Goal: Information Seeking & Learning: Learn about a topic

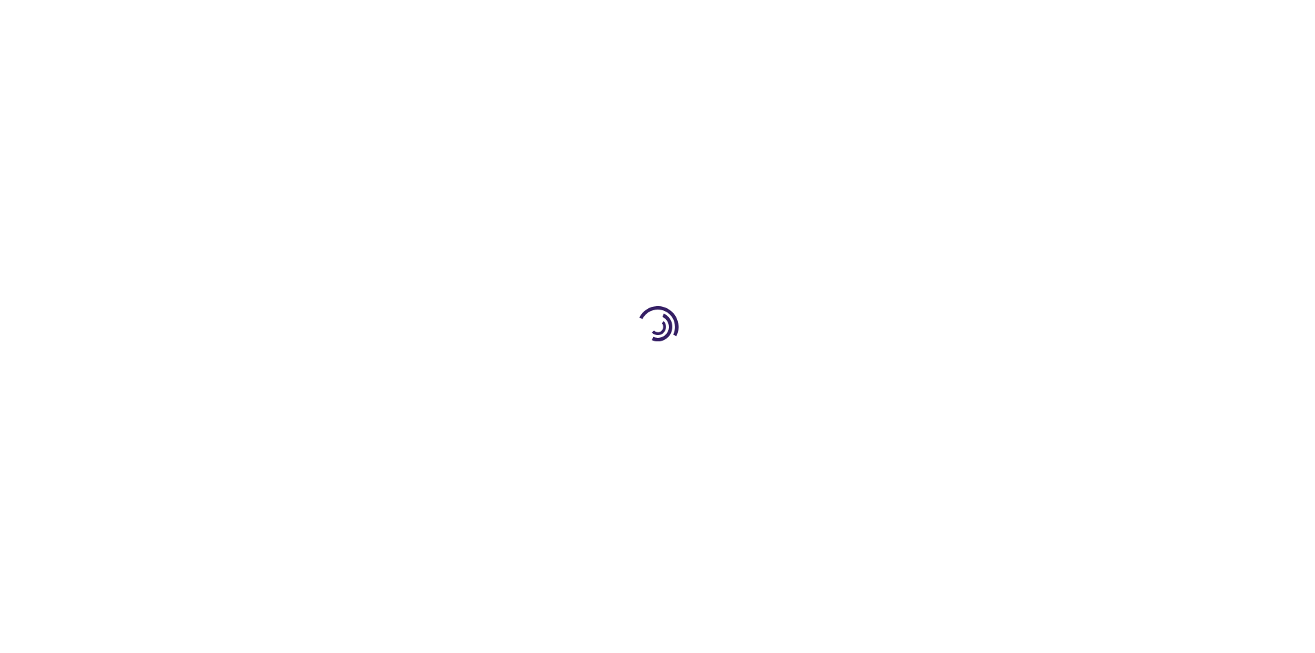
type input "1"
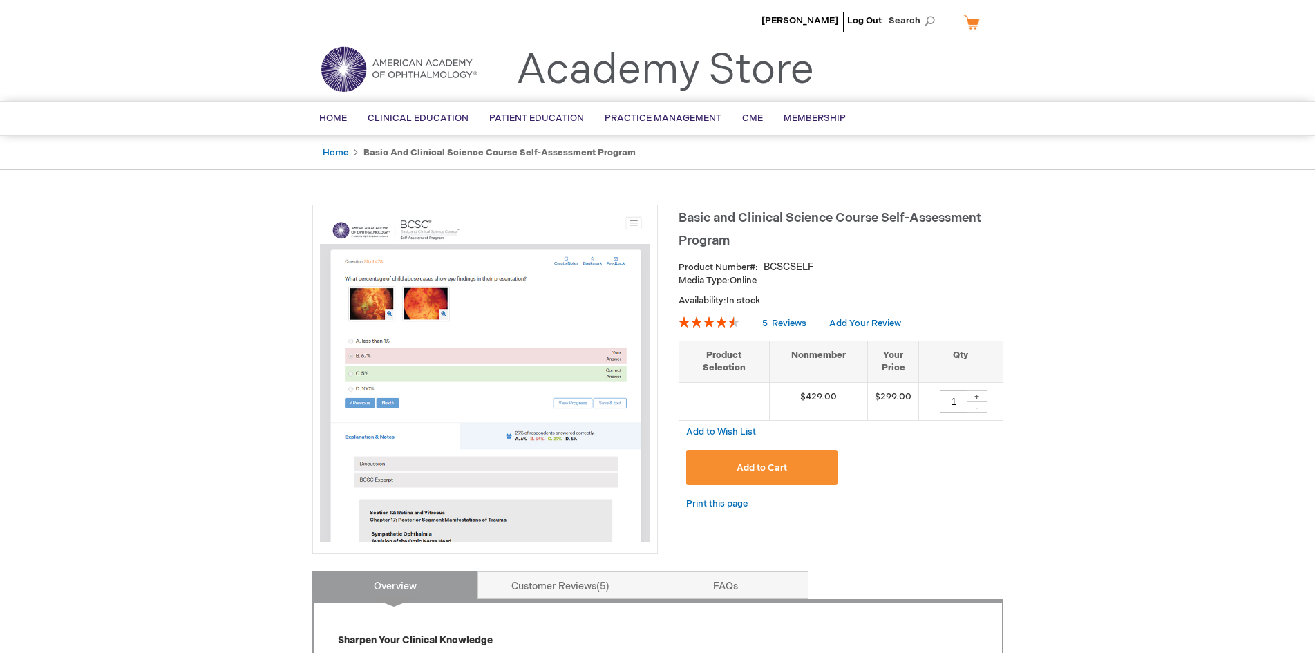
drag, startPoint x: 413, startPoint y: 185, endPoint x: 189, endPoint y: 247, distance: 231.5
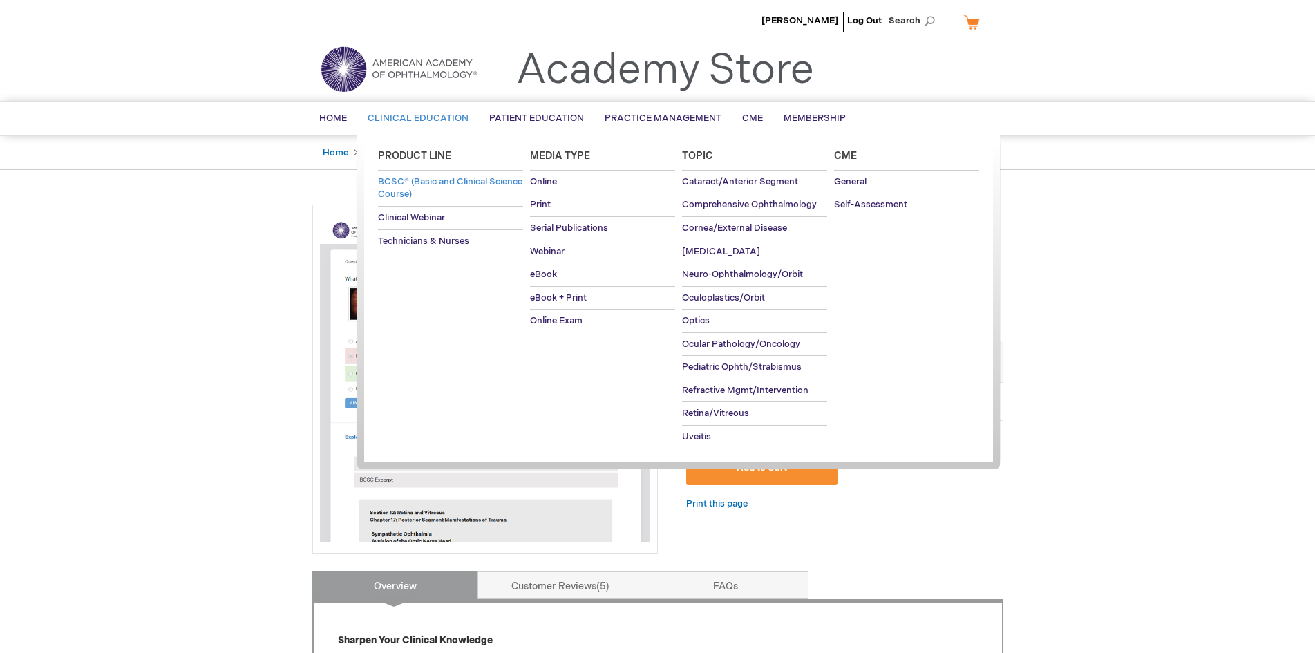
click at [464, 184] on span "BCSC® (Basic and Clinical Science Course)" at bounding box center [450, 188] width 144 height 24
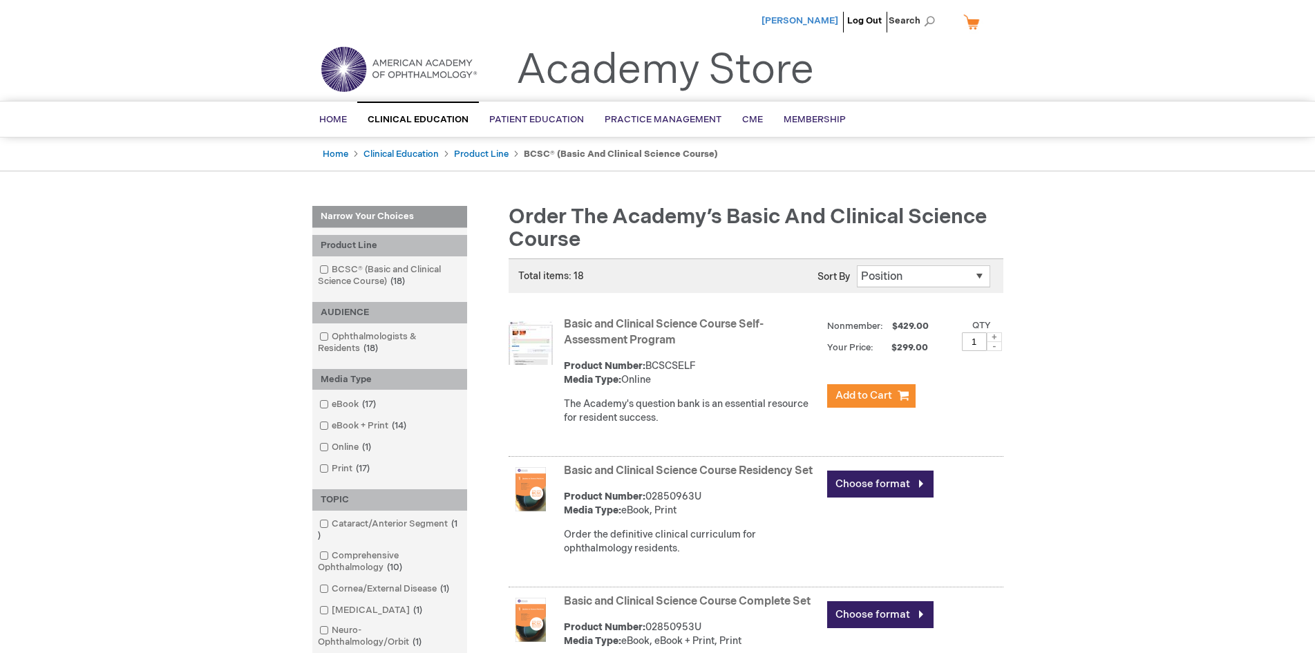
click at [820, 19] on span "[PERSON_NAME]" at bounding box center [800, 20] width 77 height 11
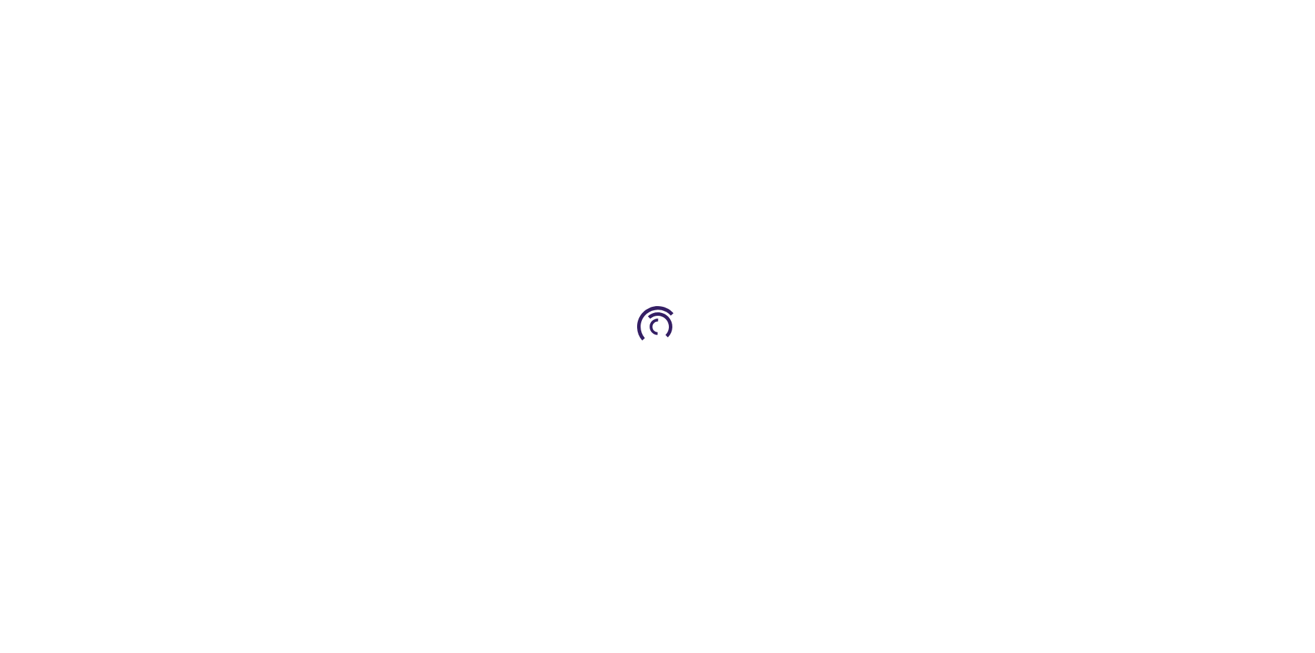
type input "1"
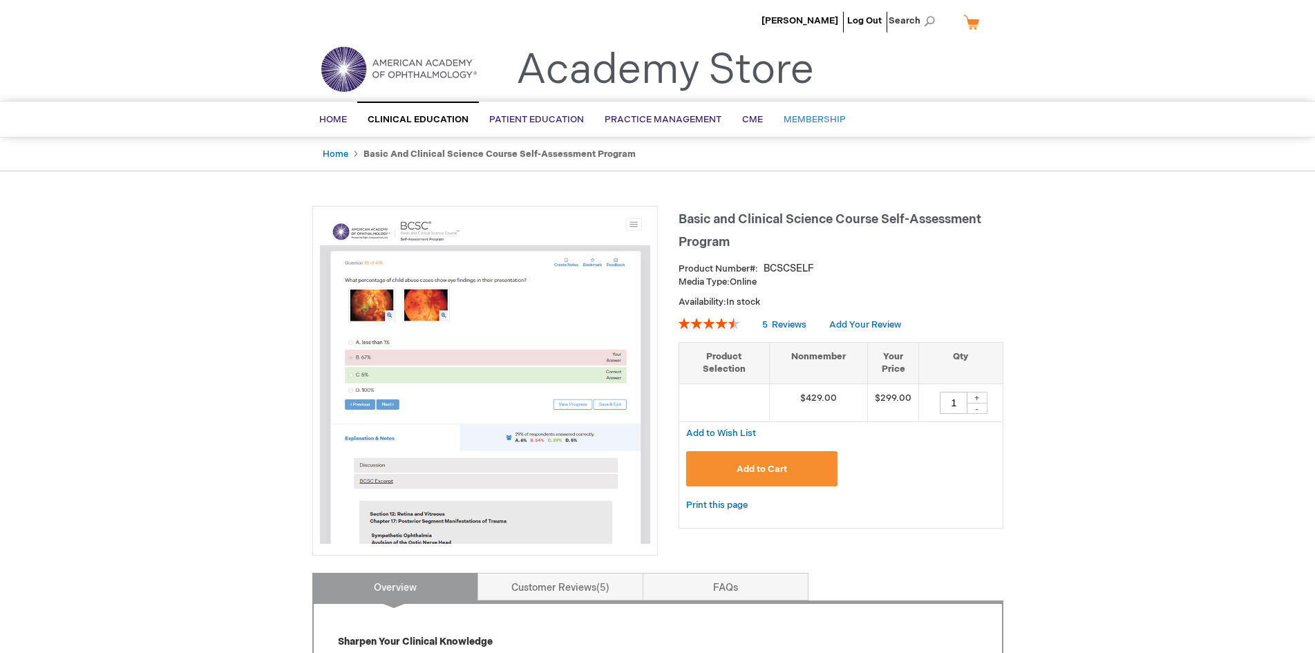
click at [831, 116] on span "Membership" at bounding box center [815, 119] width 62 height 11
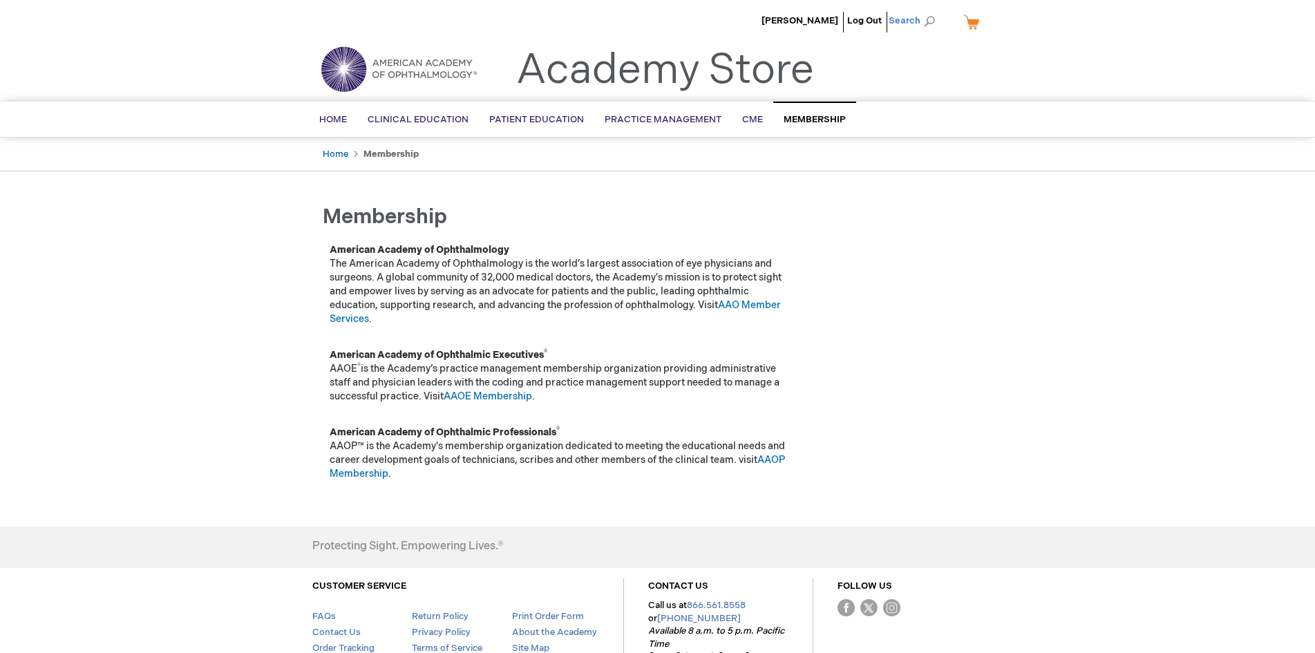
click at [918, 27] on span "Search" at bounding box center [915, 21] width 53 height 28
type input "m"
type input "my assessment"
click at [924, 10] on button "Search" at bounding box center [929, 21] width 11 height 22
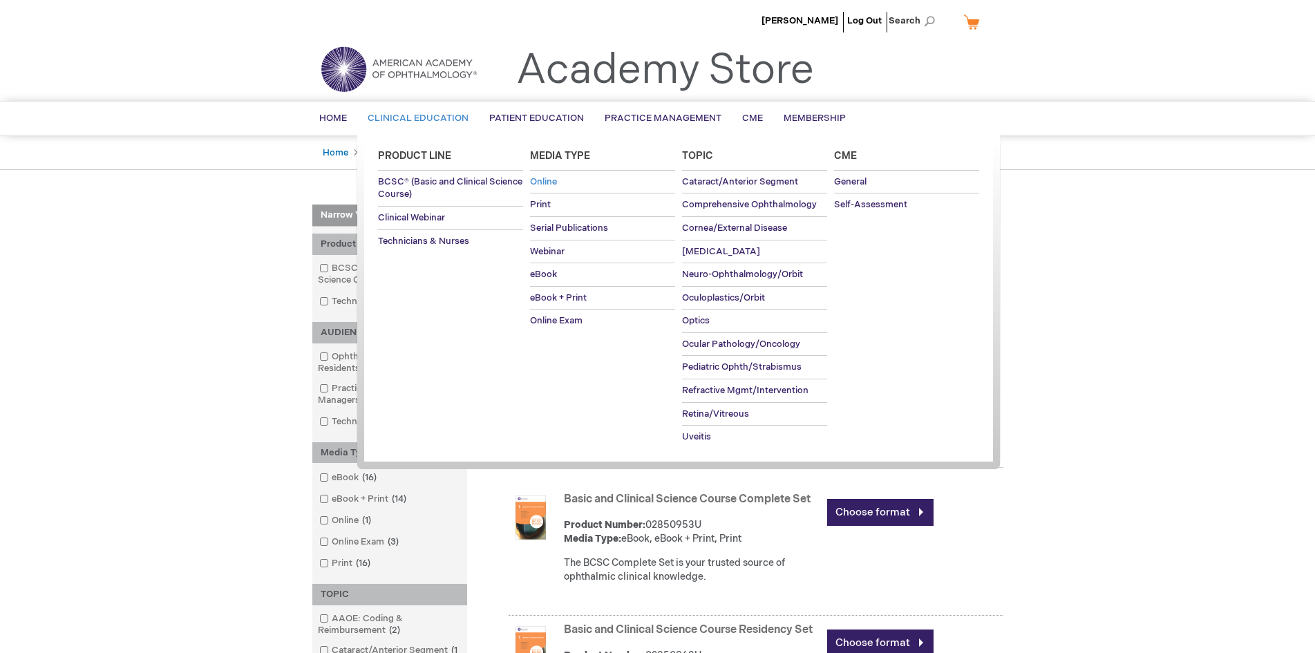
click at [552, 182] on span "Online" at bounding box center [543, 181] width 27 height 11
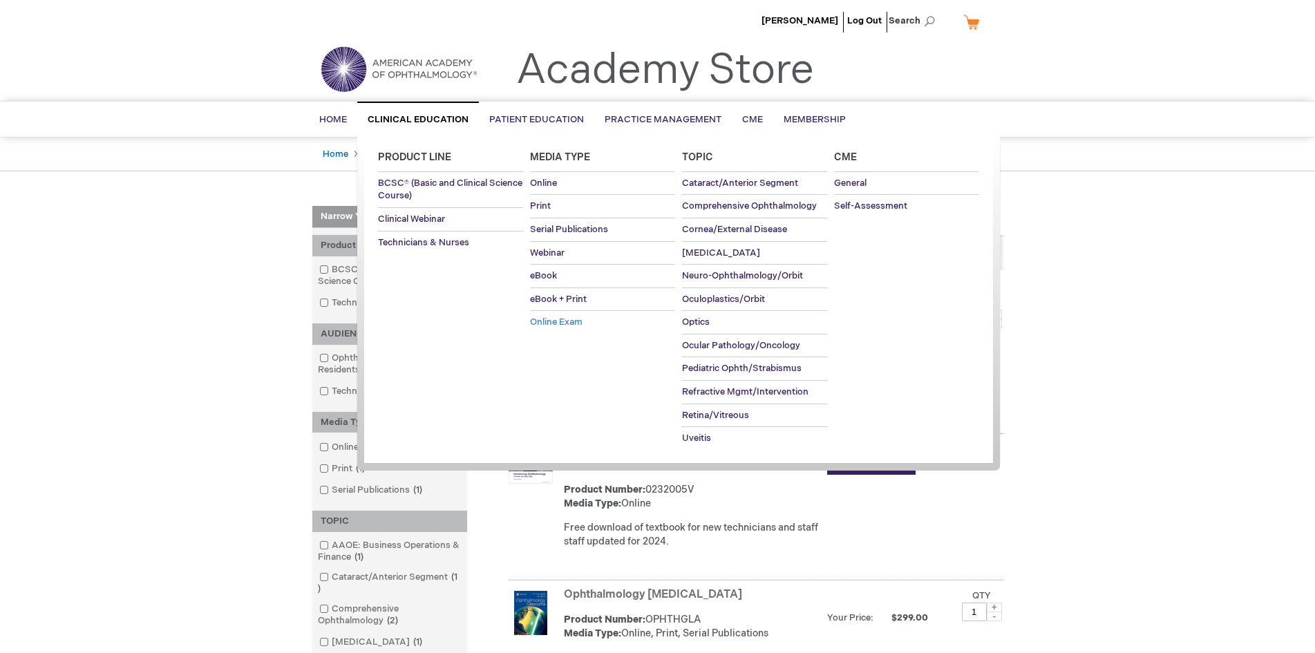
click at [582, 321] on span "Online Exam" at bounding box center [556, 322] width 53 height 11
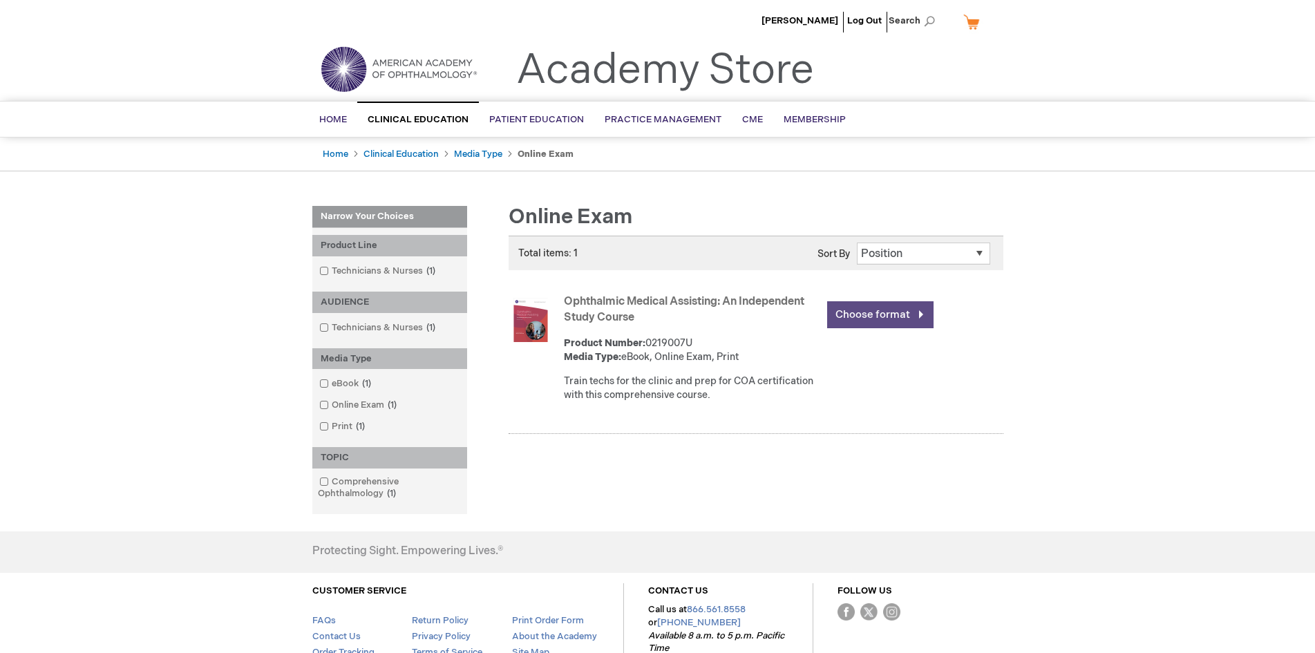
click at [853, 319] on link "Choose format" at bounding box center [880, 314] width 106 height 27
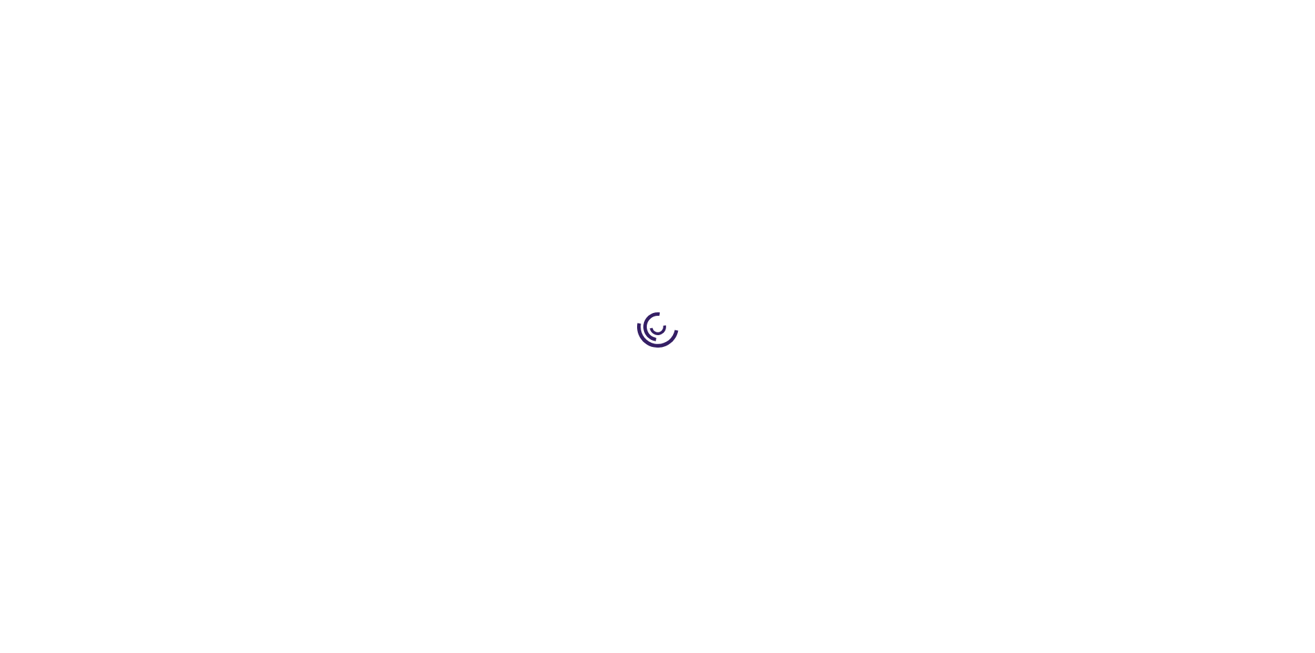
type input "0"
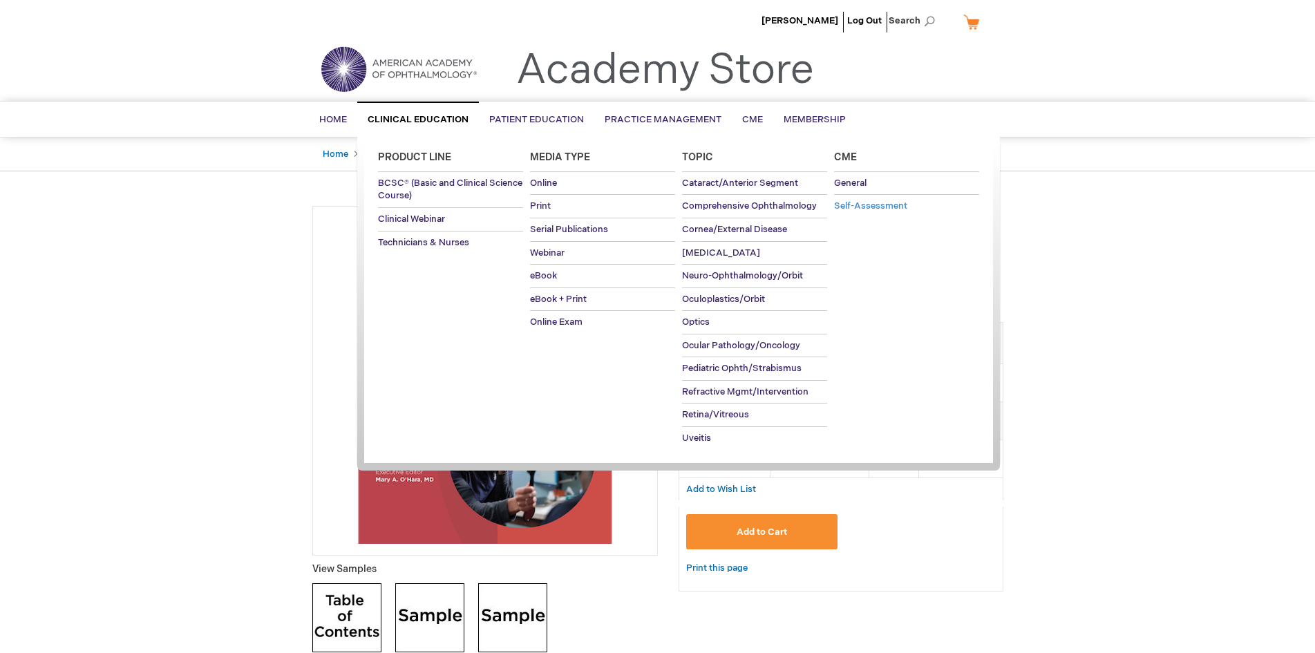
click at [861, 210] on span "Self-Assessment" at bounding box center [870, 205] width 73 height 11
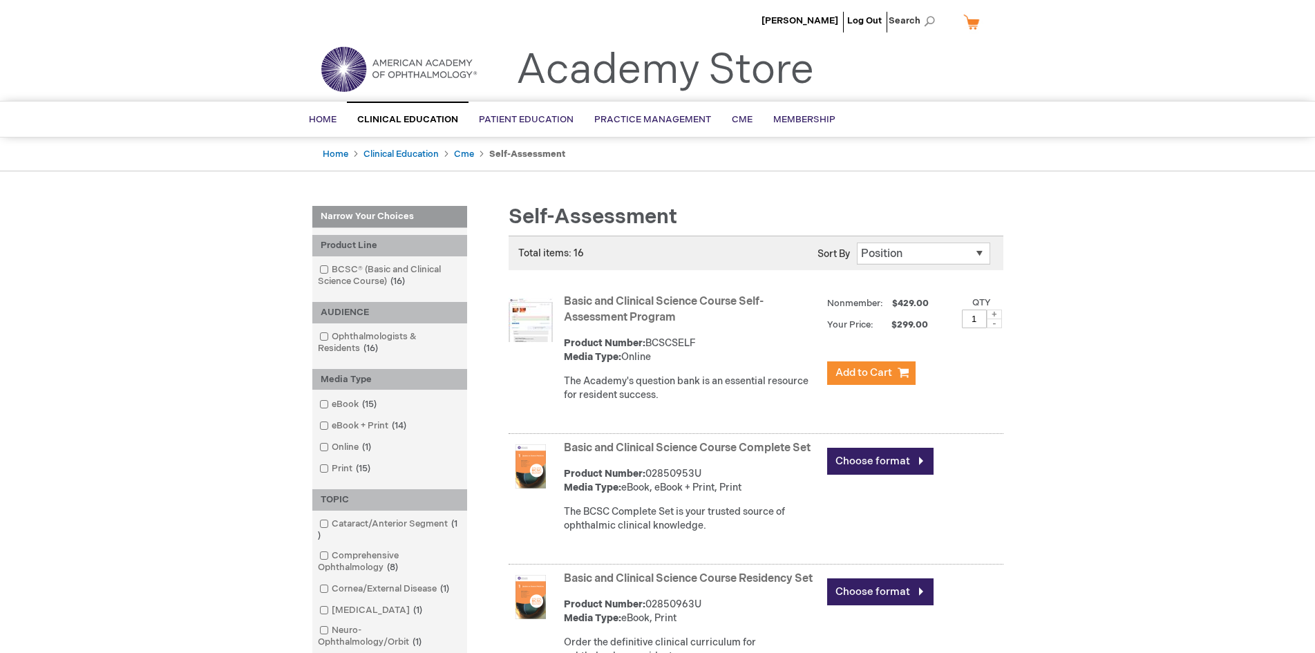
click at [633, 60] on link "Academy Store" at bounding box center [665, 71] width 298 height 50
